Goal: Obtain resource: Obtain resource

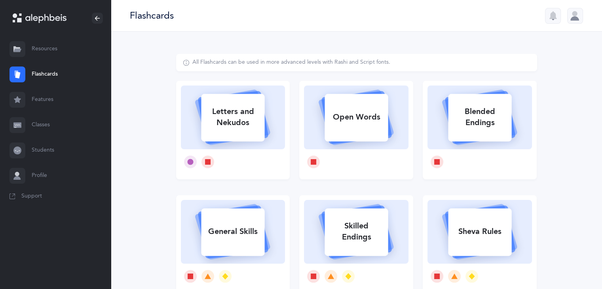
click at [49, 12] on div at bounding box center [55, 18] width 111 height 36
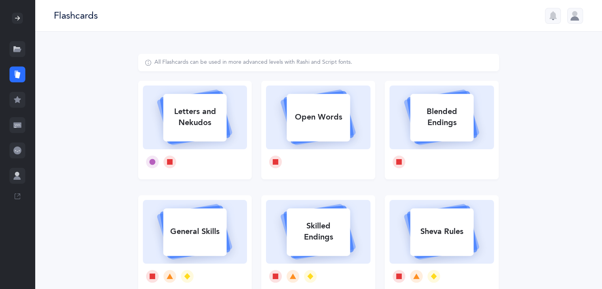
click at [550, 114] on div "All Flashcards can be used in more advanced levels with Rashi and Script fonts.…" at bounding box center [318, 244] width 567 height 424
drag, startPoint x: 605, startPoint y: 126, endPoint x: 571, endPoint y: 216, distance: 96.3
click at [571, 216] on div "All Flashcards can be used in more advanced levels with Rashi and Script fonts.…" at bounding box center [318, 244] width 567 height 424
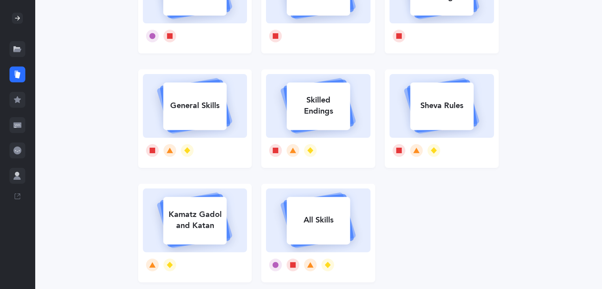
scroll to position [141, 0]
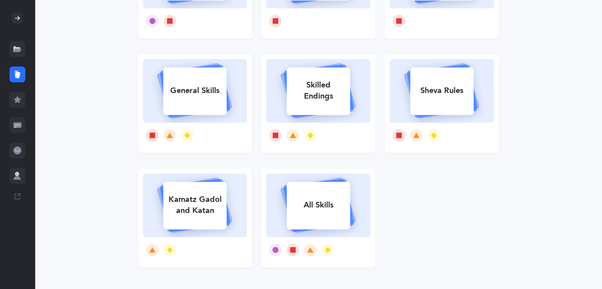
click at [314, 207] on div "All Skills" at bounding box center [318, 205] width 63 height 21
select select "single"
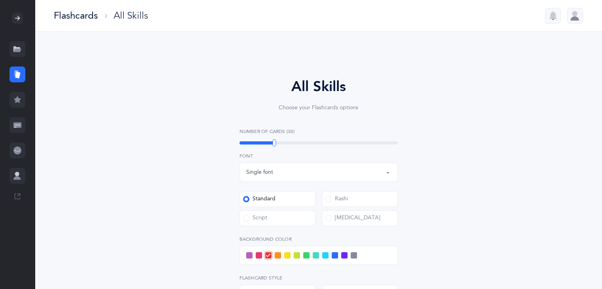
select select
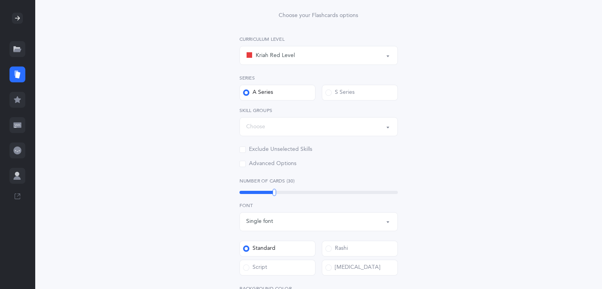
scroll to position [94, 0]
click at [380, 56] on div "Kriah Red Level" at bounding box center [318, 53] width 145 height 13
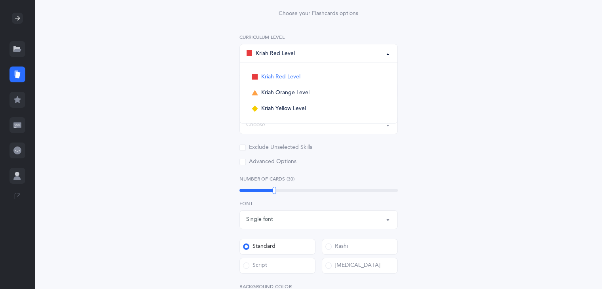
click at [477, 101] on div "All Skills Choose your Flashcards options Kriah Red Level Kriah Orange Level Kr…" at bounding box center [318, 205] width 361 height 491
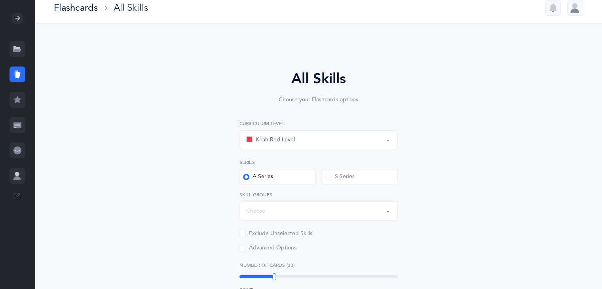
scroll to position [6, 0]
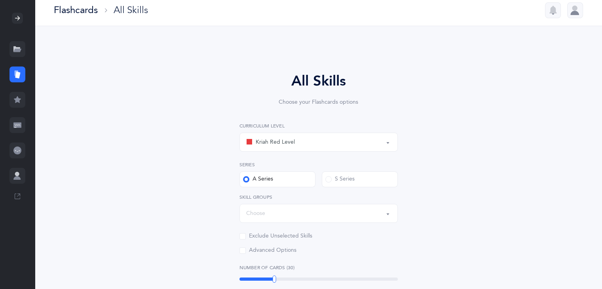
click at [73, 6] on div "Flashcards" at bounding box center [76, 10] width 44 height 13
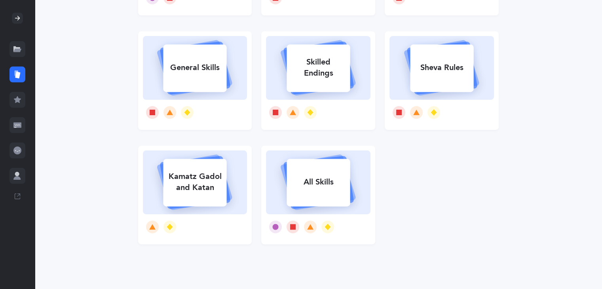
scroll to position [165, 0]
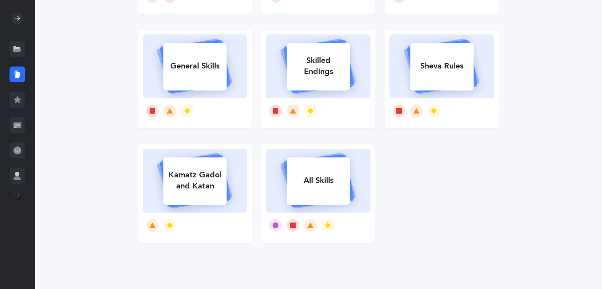
click at [21, 46] on icon at bounding box center [17, 49] width 8 height 8
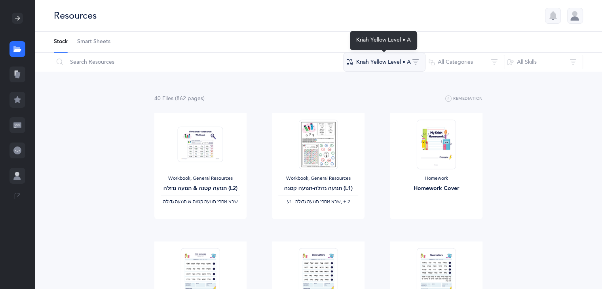
click at [393, 61] on button "Kriah Yellow Level • A" at bounding box center [384, 62] width 82 height 19
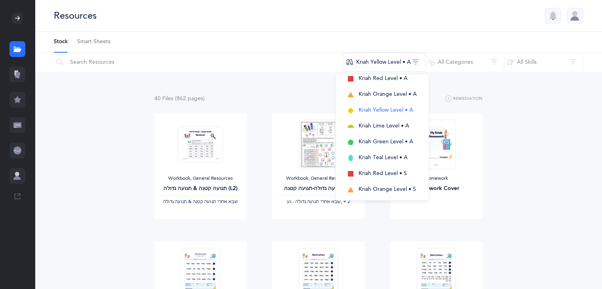
scroll to position [62, 0]
click at [319, 13] on div "Resources" at bounding box center [318, 16] width 567 height 32
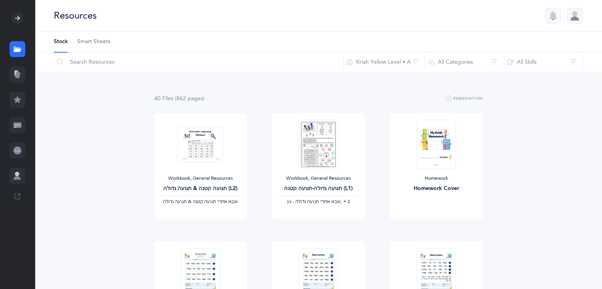
click at [22, 51] on div at bounding box center [18, 49] width 16 height 16
click at [20, 48] on icon at bounding box center [17, 49] width 8 height 8
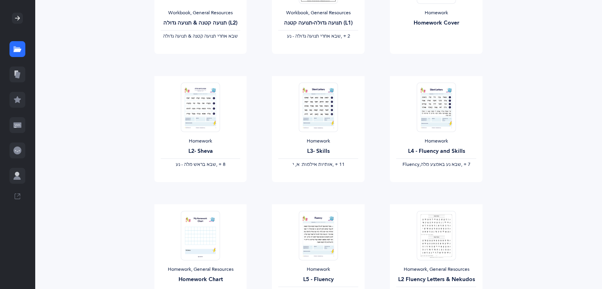
click at [16, 78] on div at bounding box center [18, 75] width 16 height 16
click at [16, 49] on icon at bounding box center [17, 50] width 8 height 3
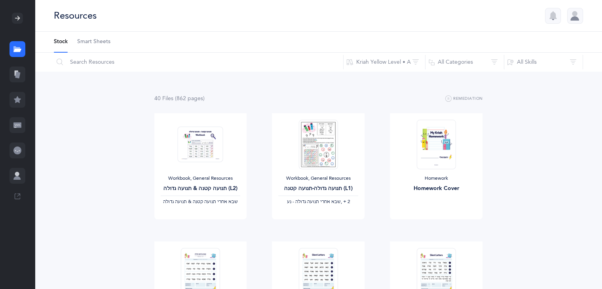
click at [19, 13] on div at bounding box center [17, 18] width 11 height 11
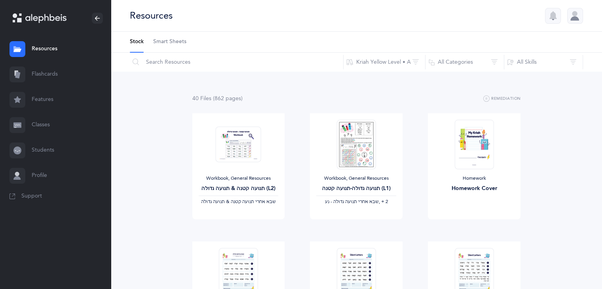
click at [51, 71] on link "Flashcards" at bounding box center [55, 74] width 111 height 25
click at [44, 75] on link "Flashcards" at bounding box center [55, 74] width 111 height 25
click at [36, 75] on link "Flashcards" at bounding box center [55, 74] width 111 height 25
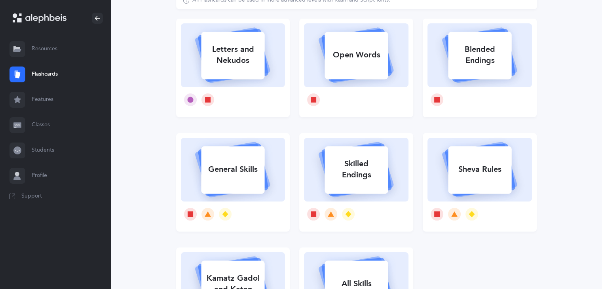
scroll to position [66, 0]
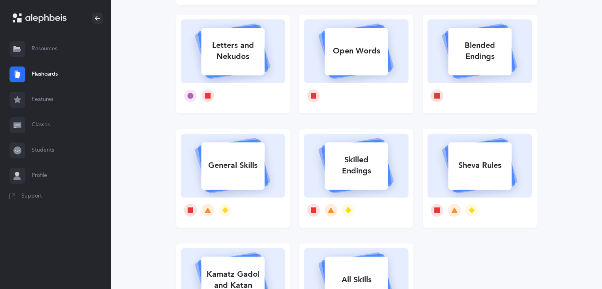
click at [477, 42] on div "Blended Endings" at bounding box center [479, 51] width 63 height 32
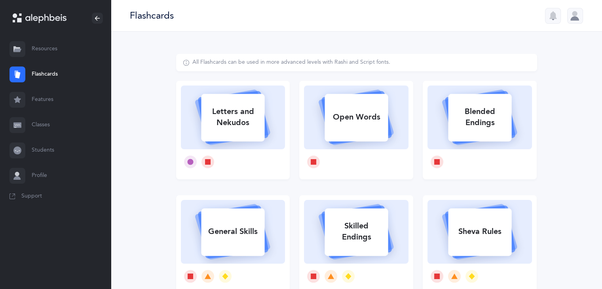
select select
select select "single"
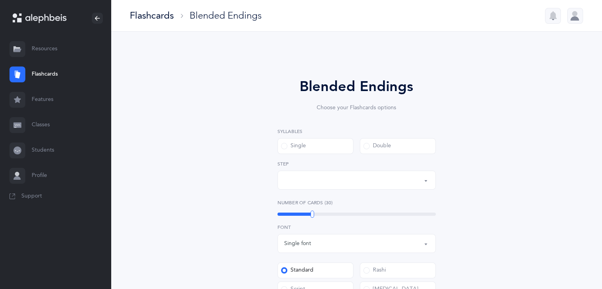
select select "28"
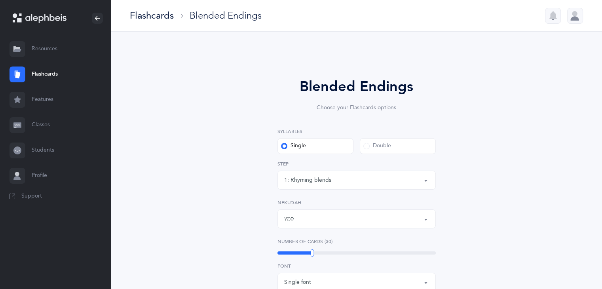
click at [399, 149] on label "Double" at bounding box center [398, 146] width 76 height 16
click at [0, 0] on input "Double" at bounding box center [0, 0] width 0 height 0
click at [319, 152] on label "Single" at bounding box center [316, 146] width 76 height 16
click at [0, 0] on input "Single" at bounding box center [0, 0] width 0 height 0
click at [333, 176] on div "1: Rhyming blends" at bounding box center [356, 179] width 145 height 13
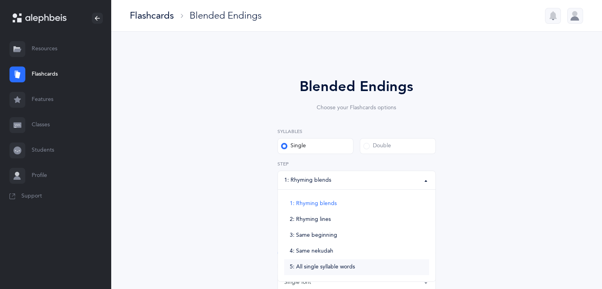
click at [370, 264] on link "5: All single syllable words" at bounding box center [356, 267] width 145 height 16
select select "5"
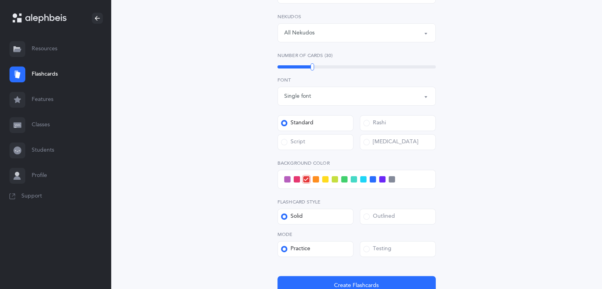
scroll to position [190, 0]
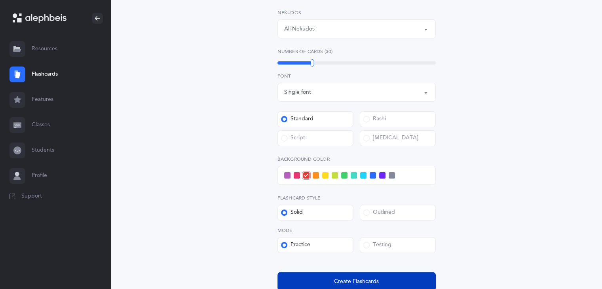
click at [312, 274] on button "Create Flashcards" at bounding box center [357, 281] width 158 height 19
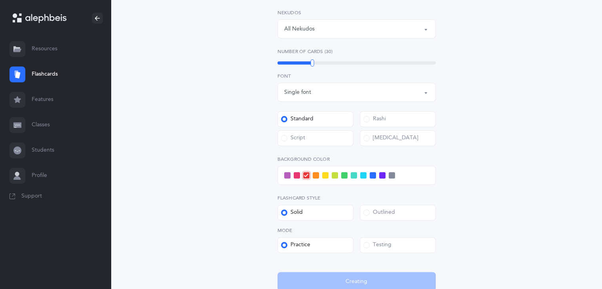
scroll to position [0, 0]
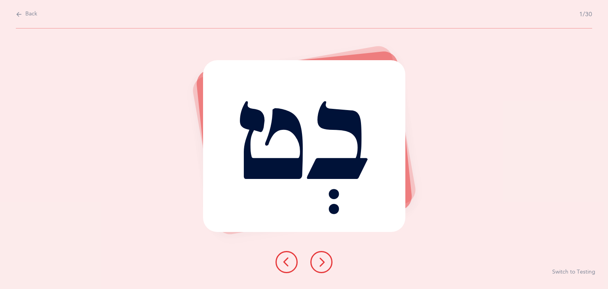
click at [321, 265] on icon at bounding box center [322, 262] width 10 height 10
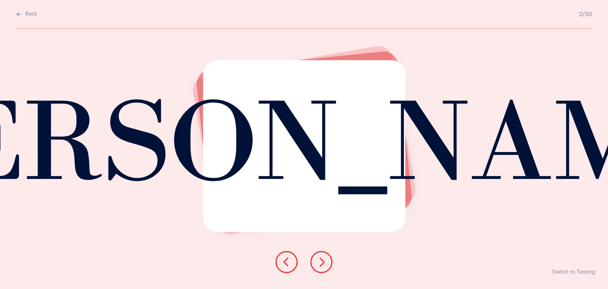
click at [23, 13] on button "Back" at bounding box center [26, 14] width 21 height 9
select select "5"
select select "single"
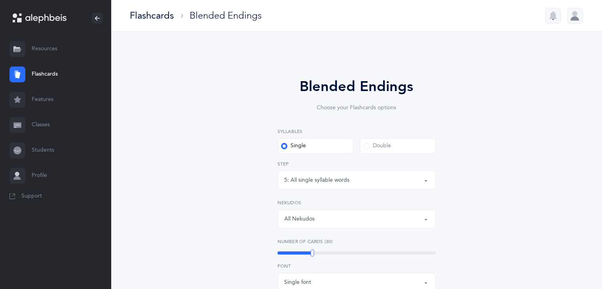
click at [407, 146] on label "Double" at bounding box center [398, 146] width 76 height 16
click at [0, 0] on input "Double" at bounding box center [0, 0] width 0 height 0
select select "28"
drag, startPoint x: 387, startPoint y: 173, endPoint x: 367, endPoint y: 181, distance: 21.5
click at [367, 181] on div "6: Rhyming, same last syllable" at bounding box center [356, 179] width 145 height 13
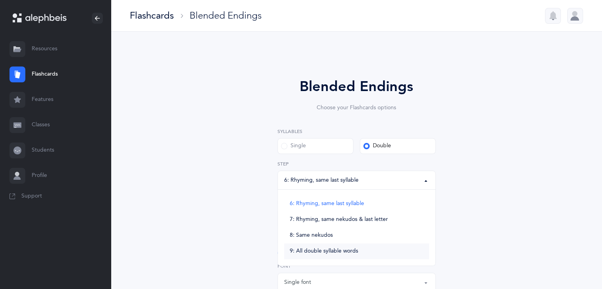
click at [359, 251] on link "9: All double syllable words" at bounding box center [356, 251] width 145 height 16
select select "9"
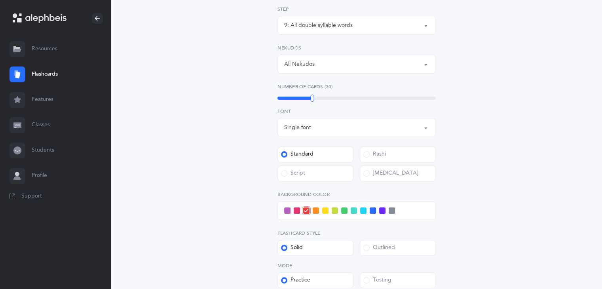
scroll to position [155, 0]
click at [336, 64] on div "All Nekudos" at bounding box center [356, 63] width 145 height 13
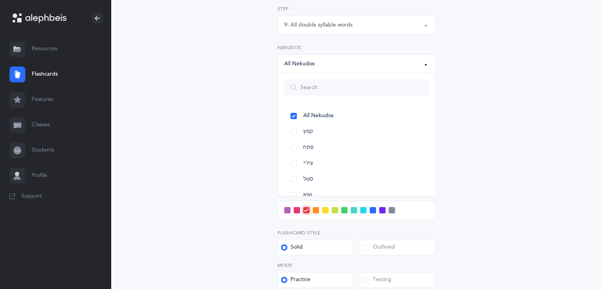
click at [544, 90] on div "Blended Endings Choose your Flashcards options Syllables Single Double 6: Rhymi…" at bounding box center [357, 128] width 412 height 459
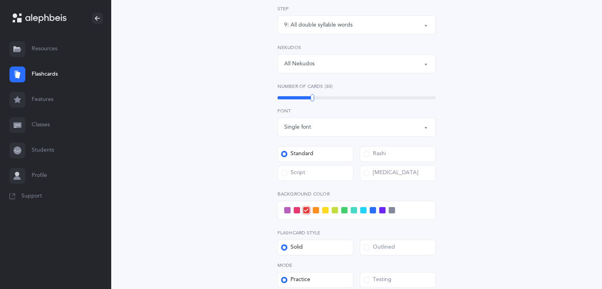
scroll to position [255, 0]
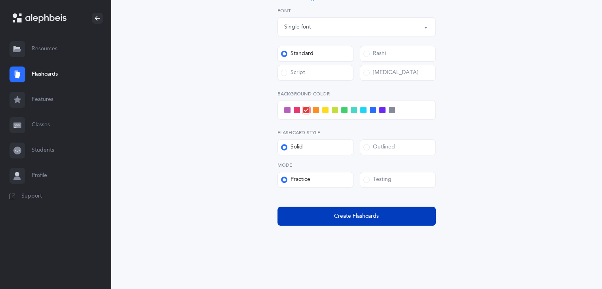
click at [406, 220] on button "Create Flashcards" at bounding box center [357, 216] width 158 height 19
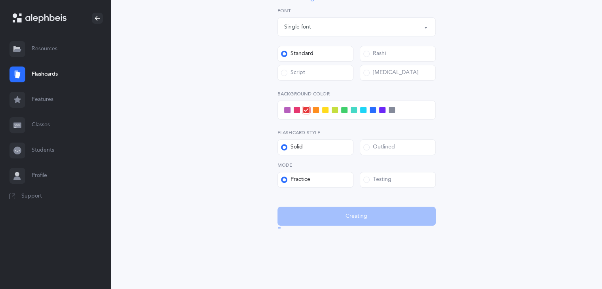
scroll to position [0, 0]
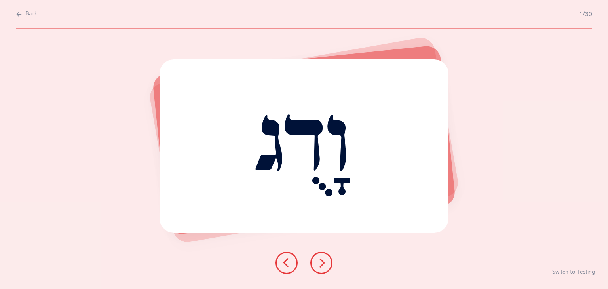
click at [29, 15] on span "Back" at bounding box center [31, 14] width 12 height 8
select select "9"
select select "single"
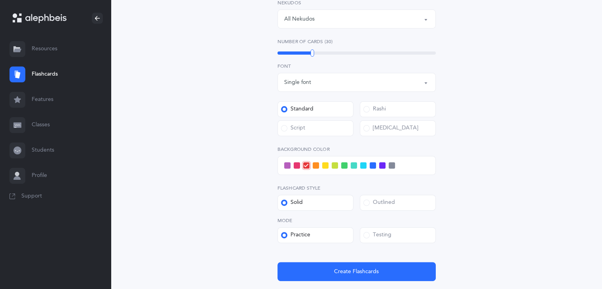
scroll to position [207, 0]
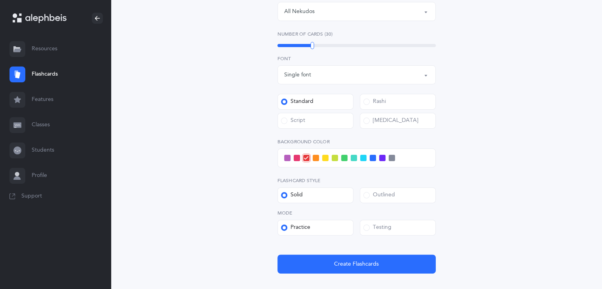
click at [381, 102] on div "Rashi" at bounding box center [374, 102] width 23 height 8
click at [0, 0] on input "Rashi" at bounding box center [0, 0] width 0 height 0
click at [325, 122] on label "Script" at bounding box center [316, 121] width 76 height 16
click at [0, 0] on input "Script" at bounding box center [0, 0] width 0 height 0
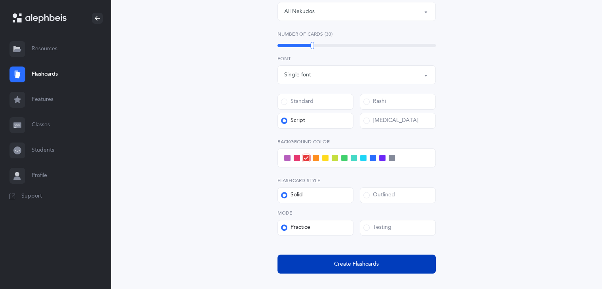
click at [354, 267] on span "Create Flashcards" at bounding box center [356, 264] width 45 height 8
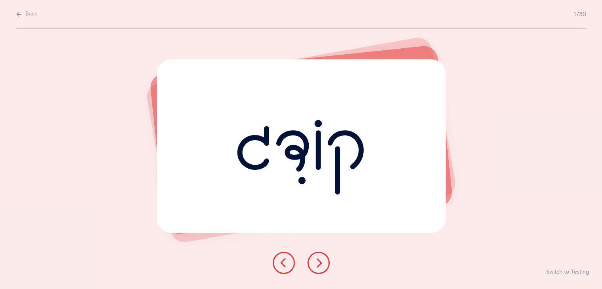
scroll to position [0, 0]
click at [331, 257] on button at bounding box center [321, 263] width 22 height 22
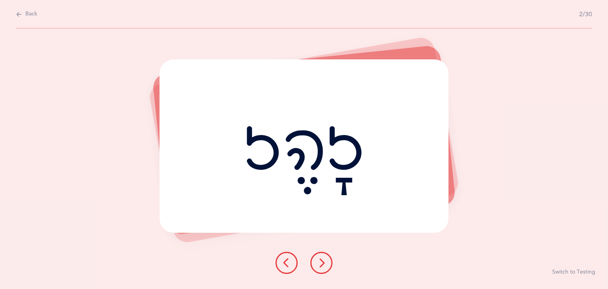
click at [331, 257] on button at bounding box center [321, 263] width 22 height 22
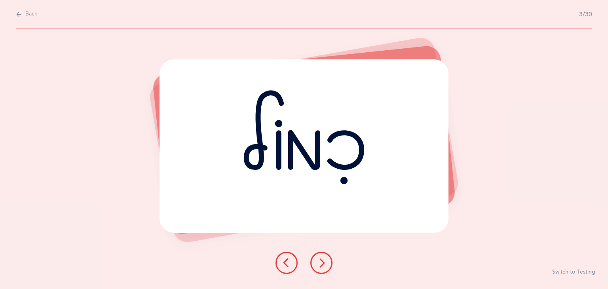
click at [27, 13] on span "Back" at bounding box center [31, 14] width 12 height 8
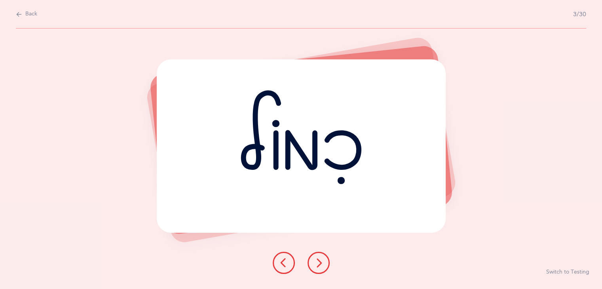
select select "9"
select select "single"
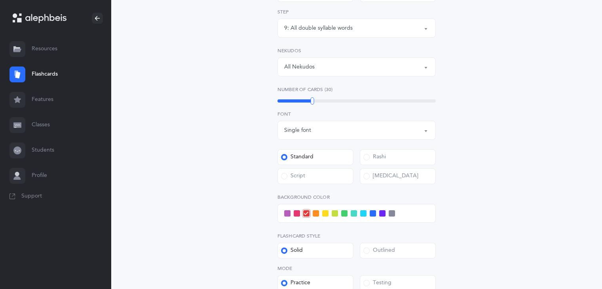
scroll to position [169, 0]
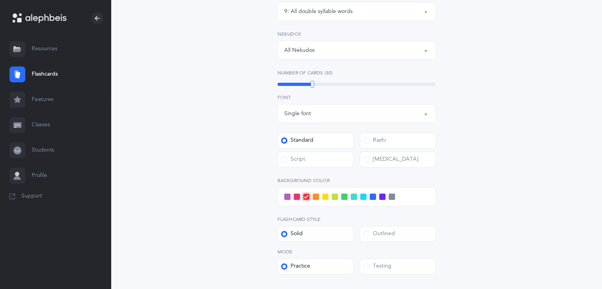
click at [382, 162] on div "[MEDICAL_DATA]" at bounding box center [390, 160] width 55 height 8
click at [0, 0] on input "[MEDICAL_DATA]" at bounding box center [0, 0] width 0 height 0
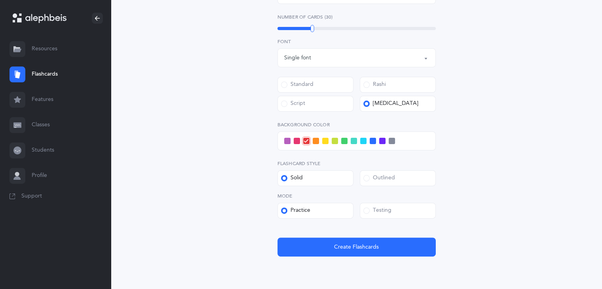
scroll to position [235, 0]
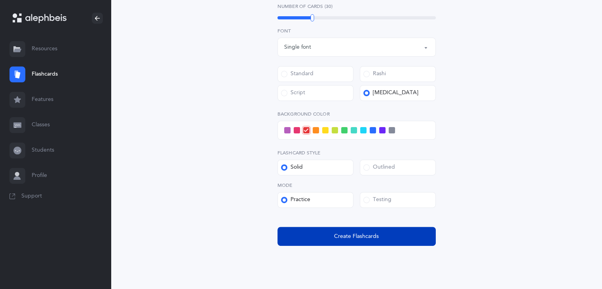
click at [382, 232] on button "Create Flashcards" at bounding box center [357, 236] width 158 height 19
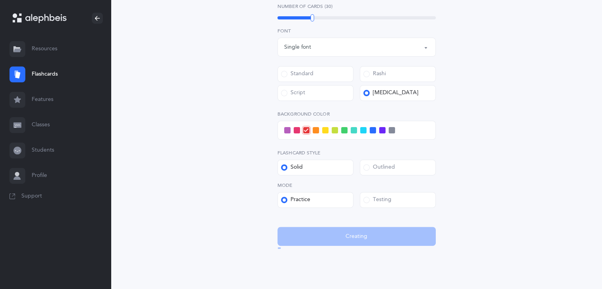
scroll to position [0, 0]
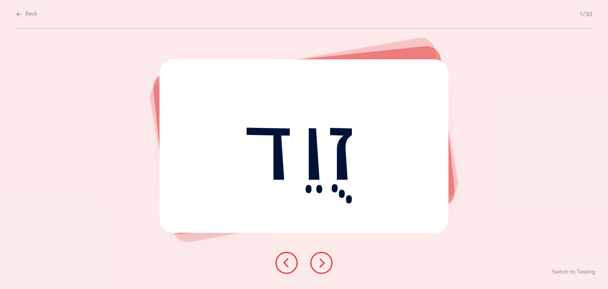
click at [319, 260] on icon at bounding box center [322, 263] width 10 height 10
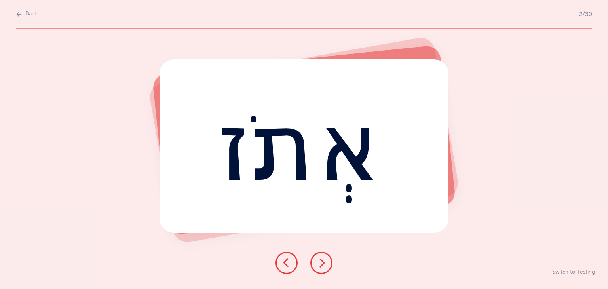
click at [319, 260] on icon at bounding box center [322, 263] width 10 height 10
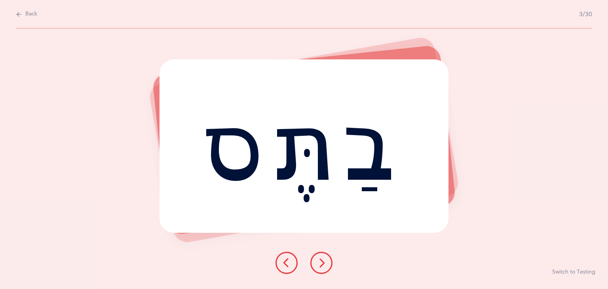
click at [319, 260] on icon at bounding box center [322, 263] width 10 height 10
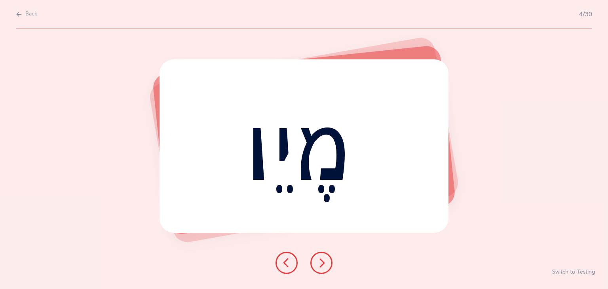
click at [24, 16] on button "Back" at bounding box center [26, 14] width 21 height 9
select select "9"
select select "single"
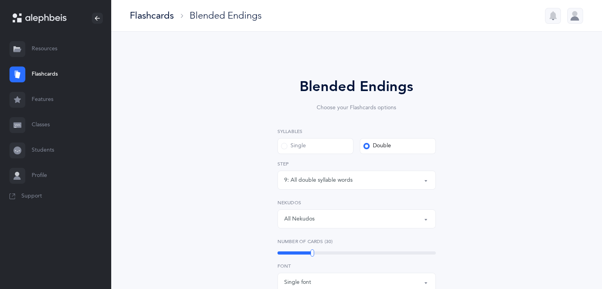
click at [44, 51] on link "Resources" at bounding box center [55, 48] width 111 height 25
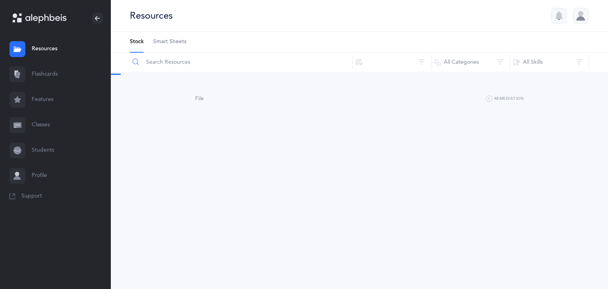
click at [276, 65] on input "text" at bounding box center [240, 62] width 223 height 19
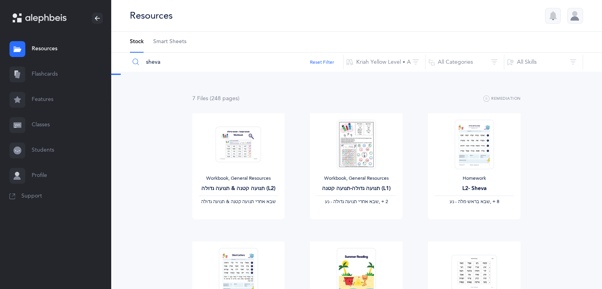
type input "sheva"
click at [323, 61] on button "Reset Filter" at bounding box center [322, 62] width 24 height 7
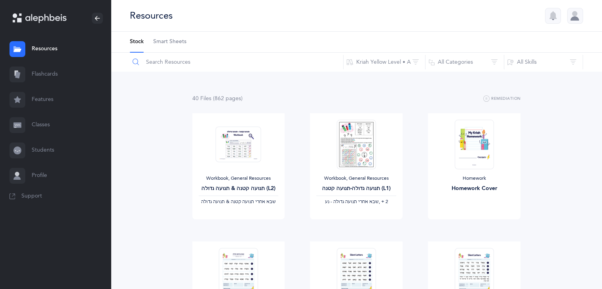
click at [323, 61] on input "text" at bounding box center [236, 62] width 214 height 19
type input "sheva"
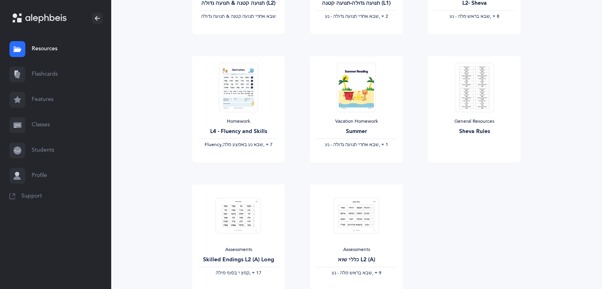
scroll to position [187, 0]
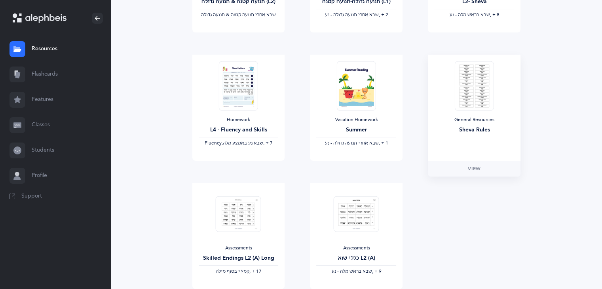
click at [461, 84] on img at bounding box center [474, 85] width 39 height 49
click at [463, 170] on link "View" at bounding box center [474, 169] width 93 height 16
click at [39, 51] on link "Resources" at bounding box center [55, 48] width 111 height 25
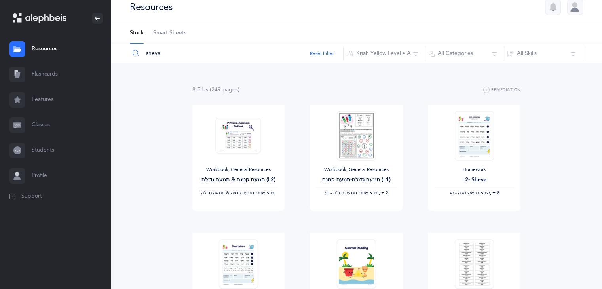
scroll to position [0, 0]
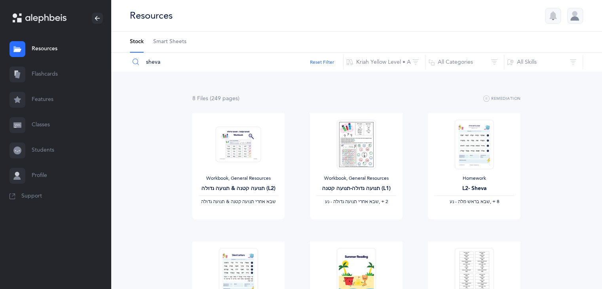
drag, startPoint x: 179, startPoint y: 66, endPoint x: 133, endPoint y: 62, distance: 46.5
click at [133, 62] on div "sheva" at bounding box center [236, 62] width 214 height 19
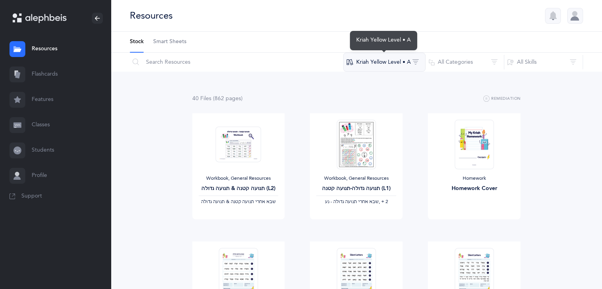
click at [409, 67] on button "Kriah Yellow Level • A" at bounding box center [384, 62] width 82 height 19
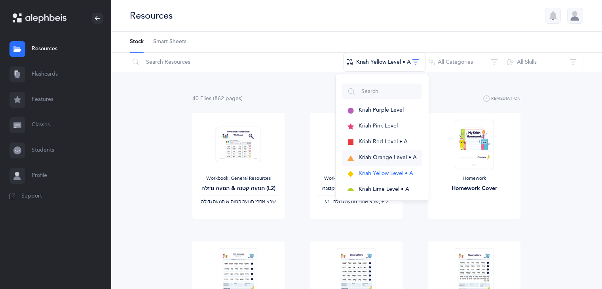
click at [381, 158] on span "Kriah Orange Level • A" at bounding box center [388, 157] width 58 height 6
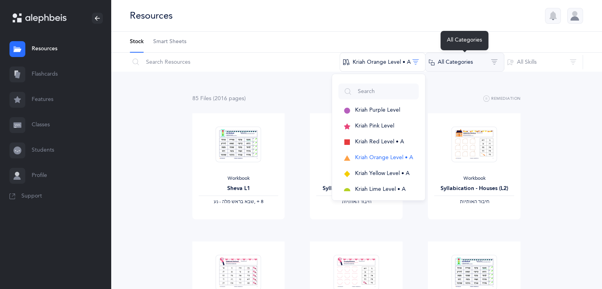
click at [459, 69] on button "All Categories" at bounding box center [464, 62] width 79 height 19
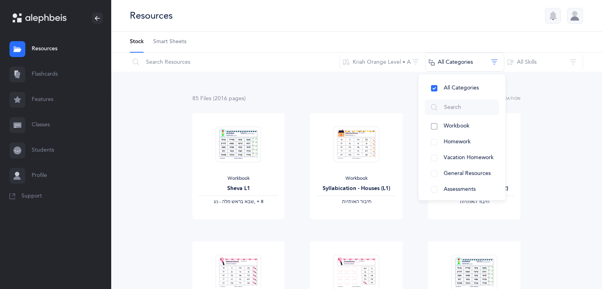
click at [467, 127] on span "Workbook" at bounding box center [457, 126] width 26 height 6
click at [559, 141] on div "6 File s (214 page s ) Remediation Workbook Sheva L1 ‫שבא בראש מלה - נע‬ ‪, + 8…" at bounding box center [356, 237] width 491 height 330
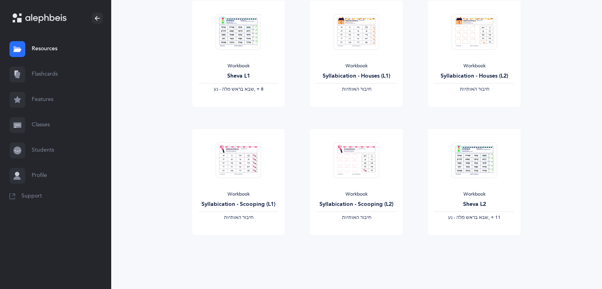
scroll to position [84, 0]
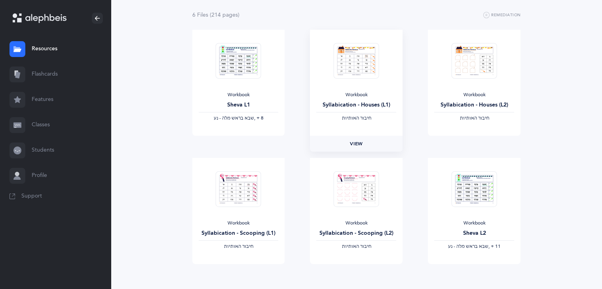
click at [362, 143] on span "View" at bounding box center [356, 143] width 13 height 7
